Goal: Information Seeking & Learning: Learn about a topic

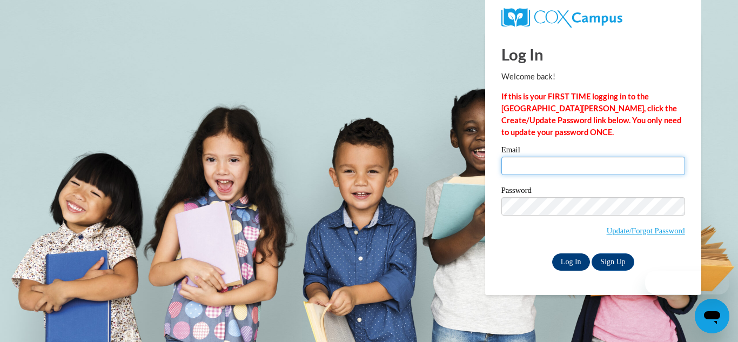
type input "[EMAIL_ADDRESS][DOMAIN_NAME]"
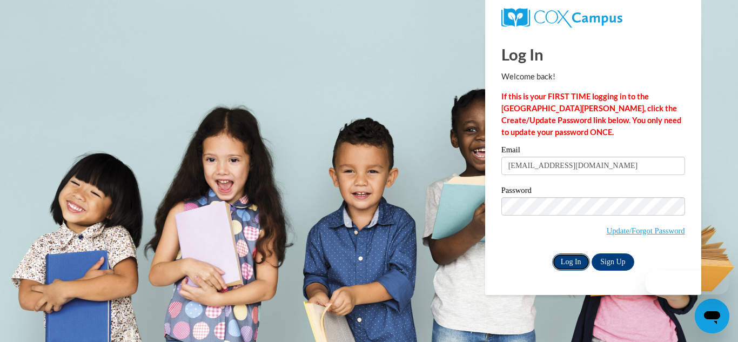
click at [568, 259] on input "Log In" at bounding box center [571, 262] width 38 height 17
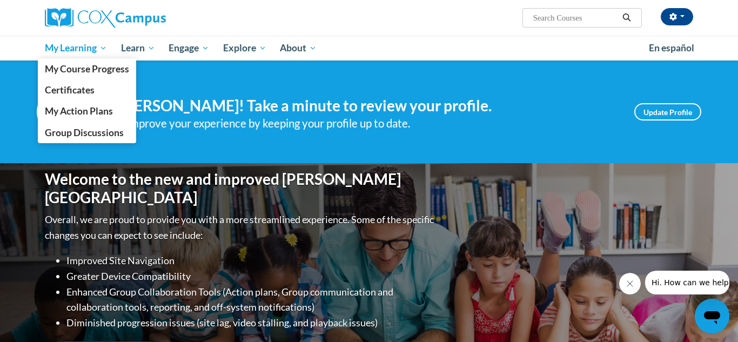
click at [98, 48] on span "My Learning" at bounding box center [76, 48] width 62 height 13
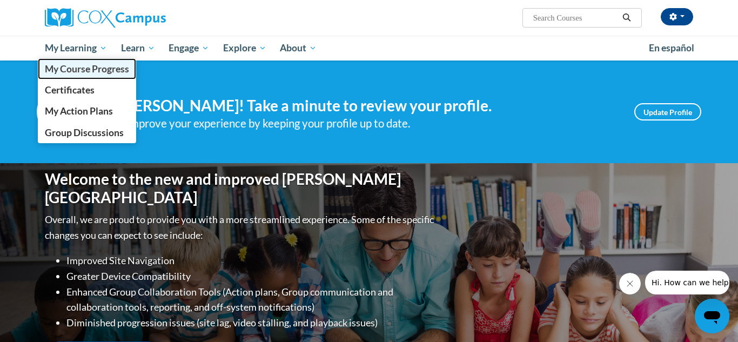
click at [55, 68] on span "My Course Progress" at bounding box center [87, 68] width 84 height 11
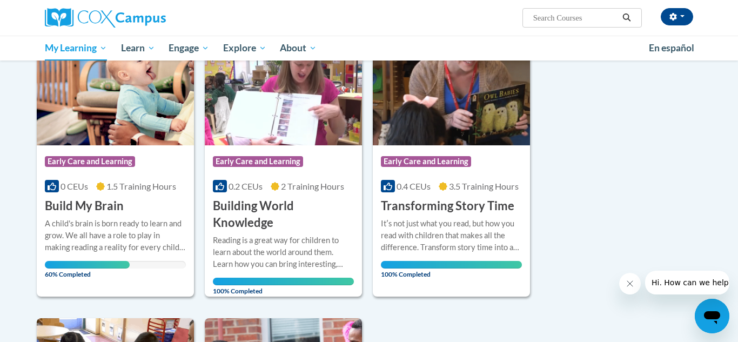
scroll to position [161, 0]
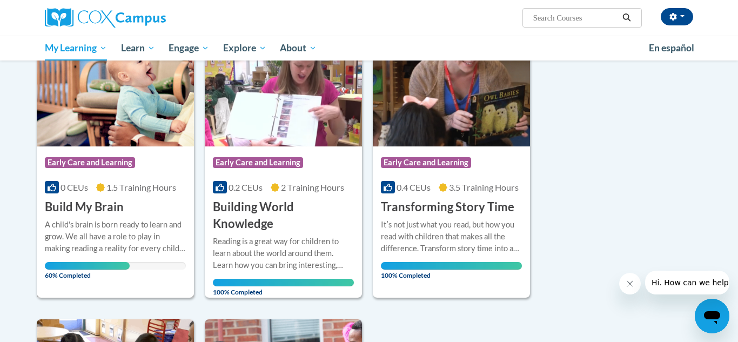
click at [79, 121] on img at bounding box center [115, 91] width 157 height 110
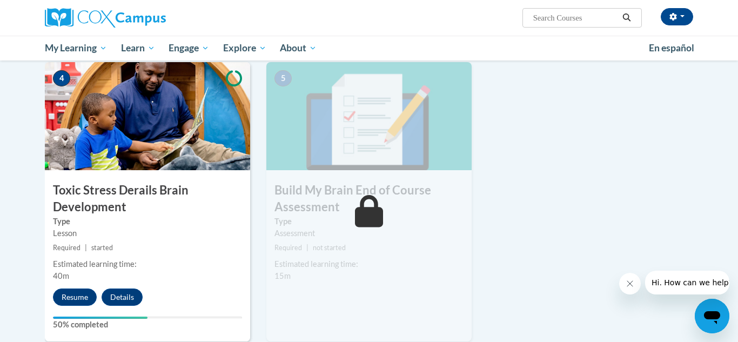
scroll to position [523, 0]
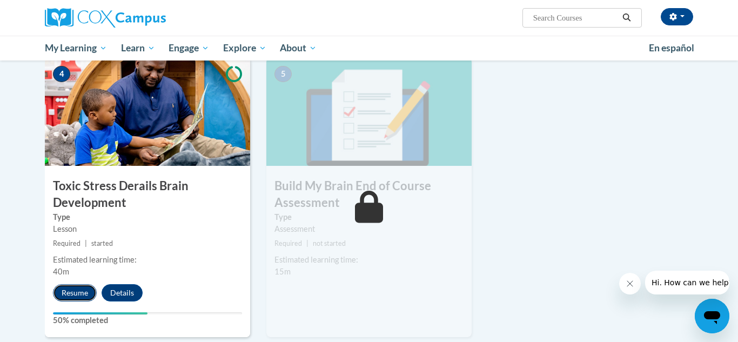
click at [74, 289] on button "Resume" at bounding box center [75, 292] width 44 height 17
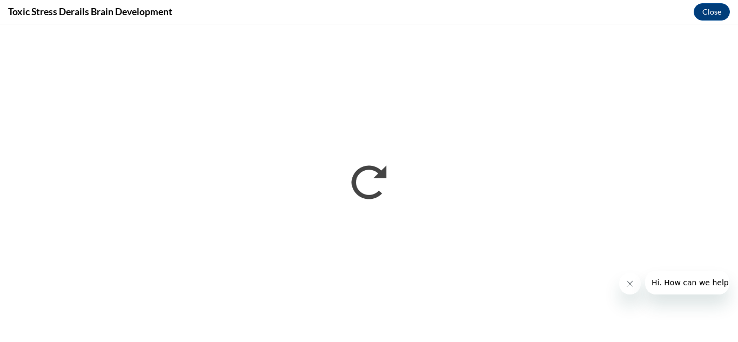
scroll to position [0, 0]
click at [716, 13] on button "Close" at bounding box center [712, 11] width 36 height 17
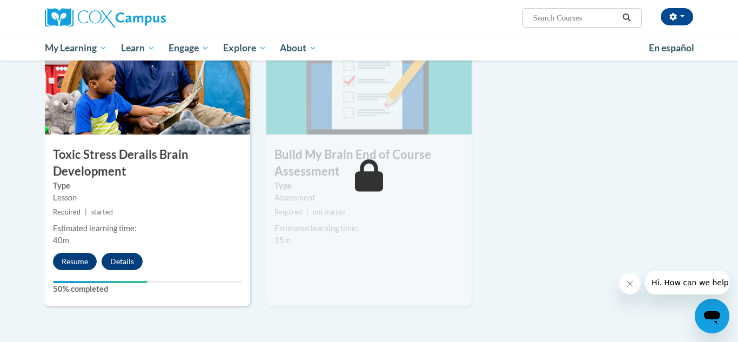
scroll to position [555, 0]
click at [79, 255] on button "Resume" at bounding box center [75, 260] width 44 height 17
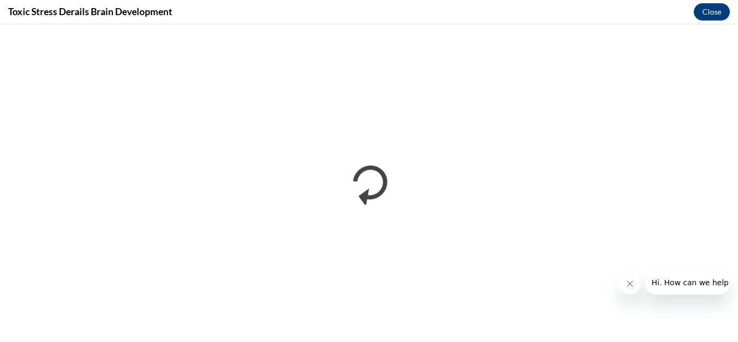
scroll to position [0, 0]
click at [707, 5] on button "Close" at bounding box center [712, 11] width 36 height 17
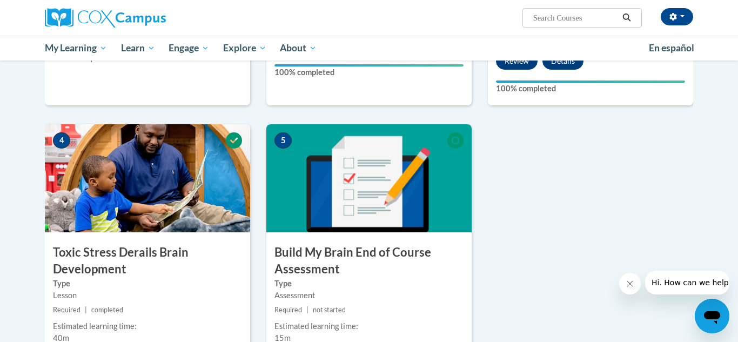
scroll to position [452, 0]
